Goal: Task Accomplishment & Management: Manage account settings

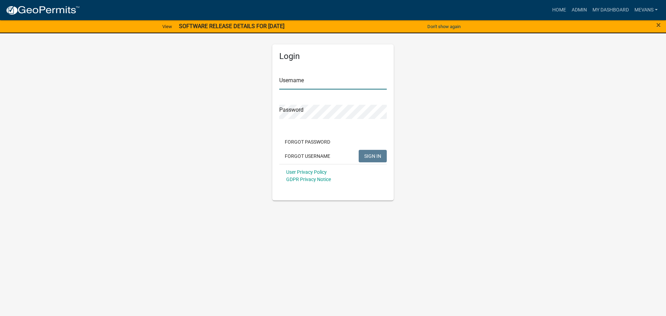
type input "Mevans"
click at [367, 152] on button "SIGN IN" at bounding box center [373, 156] width 28 height 12
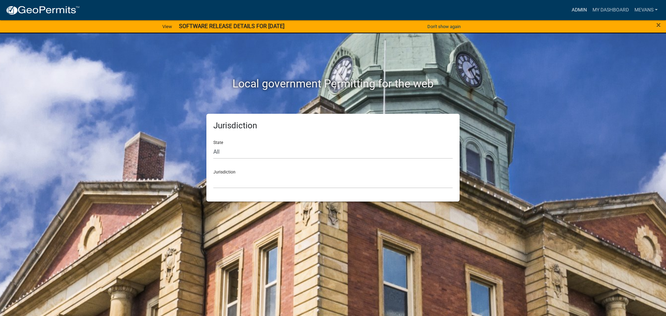
click at [573, 7] on link "Admin" at bounding box center [579, 9] width 21 height 13
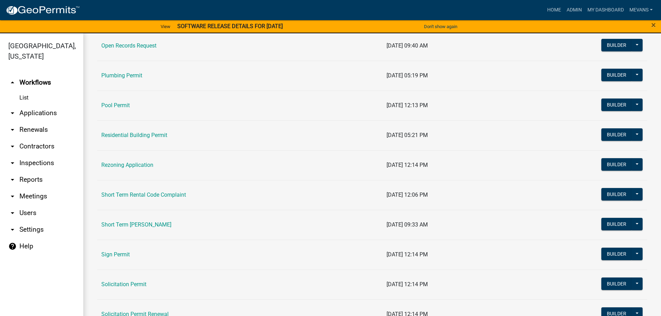
scroll to position [763, 0]
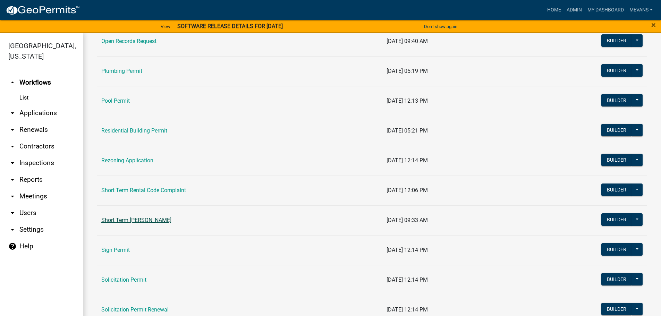
click at [149, 219] on link "Short Term [PERSON_NAME]" at bounding box center [136, 220] width 70 height 7
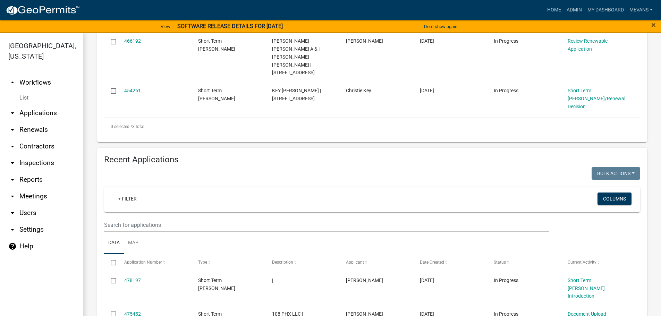
scroll to position [243, 0]
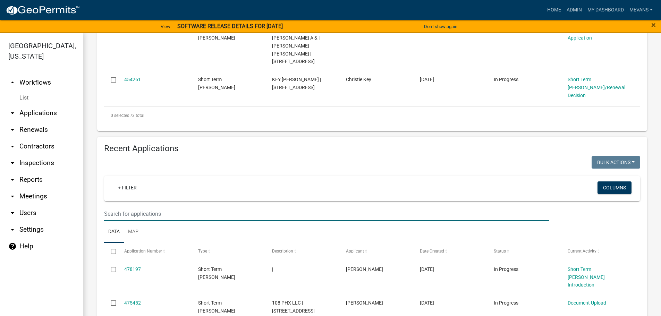
click at [169, 207] on input "text" at bounding box center [326, 214] width 445 height 14
click at [192, 207] on input "text" at bounding box center [326, 214] width 445 height 14
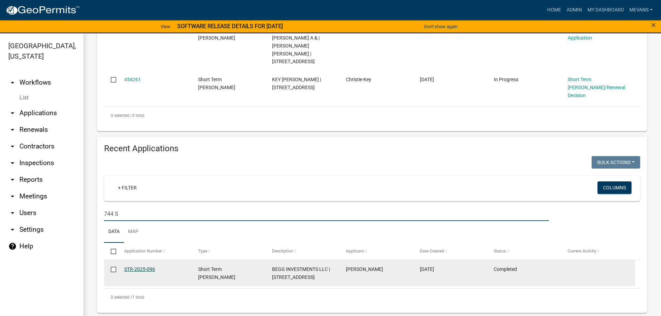
type input "744 S"
click at [139, 266] on link "STR-2025-096" at bounding box center [139, 269] width 31 height 6
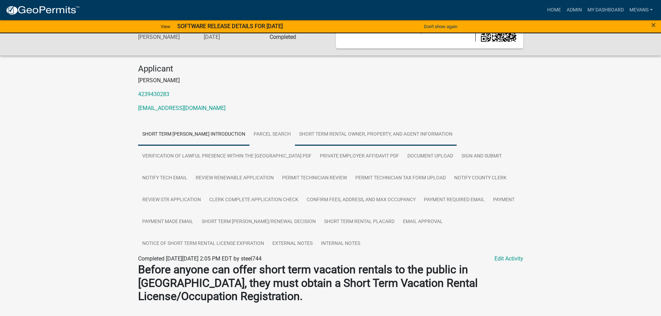
scroll to position [104, 0]
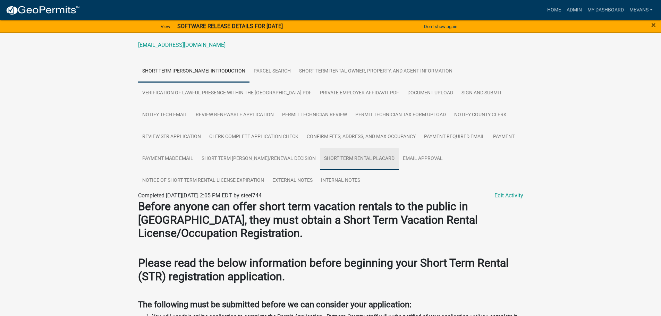
click at [388, 158] on link "Short Term Rental Placard" at bounding box center [359, 159] width 79 height 22
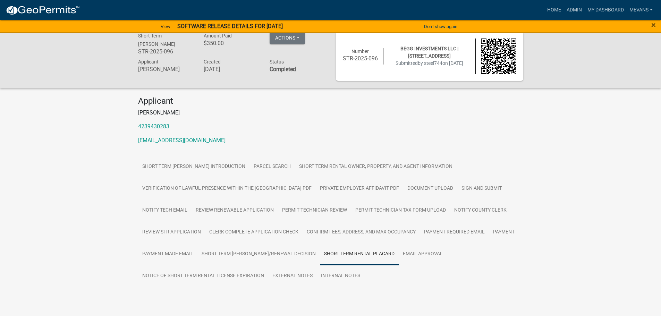
scroll to position [25, 0]
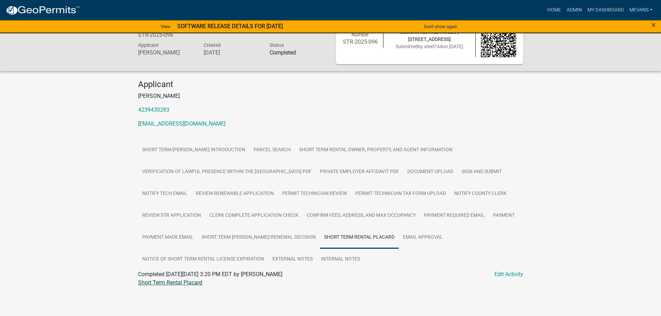
click at [183, 283] on link "Short Term Rental Placard" at bounding box center [170, 282] width 64 height 7
